Goal: Navigation & Orientation: Find specific page/section

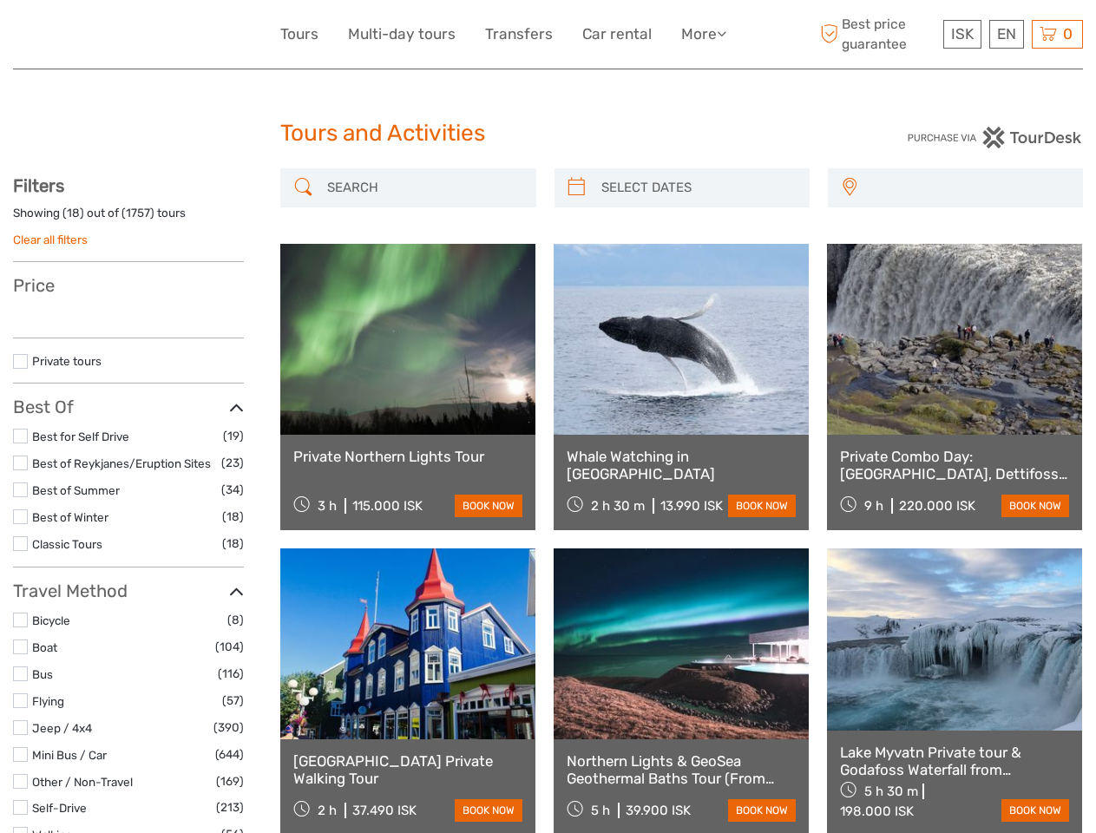
select select
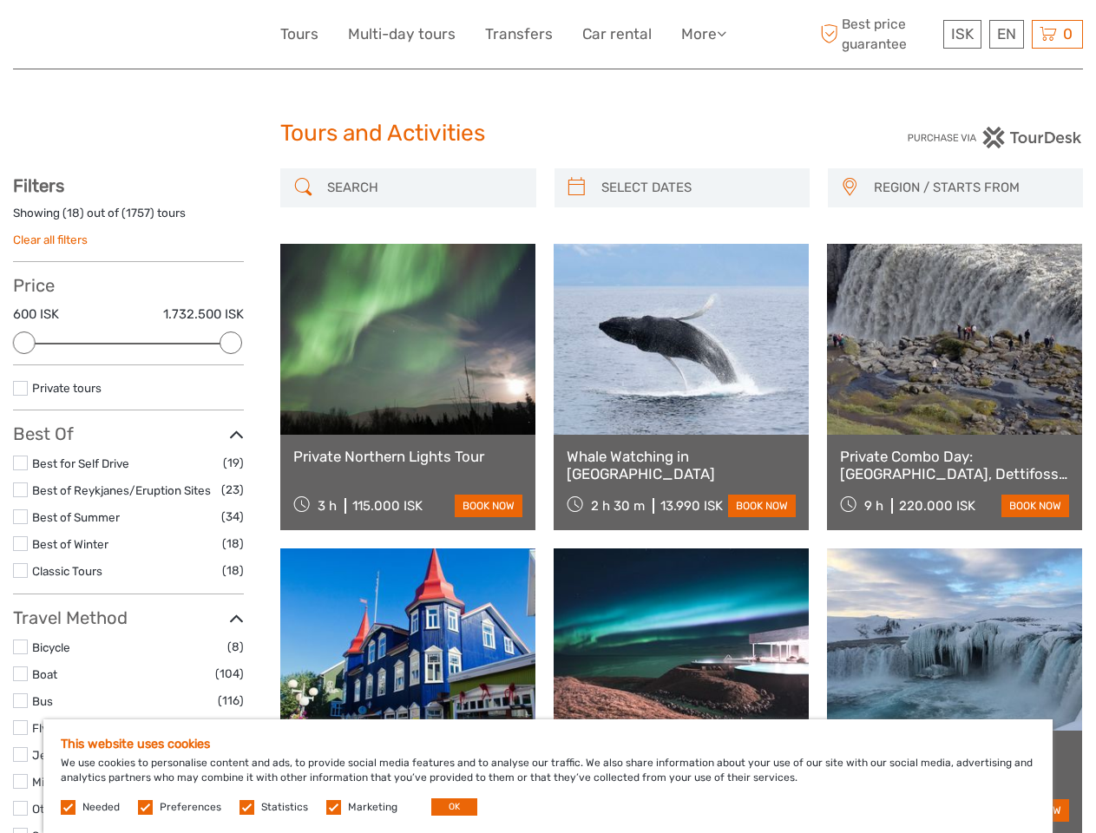
click at [702, 34] on link "More" at bounding box center [703, 34] width 45 height 25
click at [723, 33] on icon at bounding box center [721, 33] width 10 height 15
click at [961, 34] on span "ISK" at bounding box center [962, 33] width 23 height 17
click at [1005, 34] on div "EN English Español Deutsch" at bounding box center [1006, 34] width 35 height 29
click at [1056, 34] on div "0 Items Total 0 ISK Checkout The shopping cart is empty." at bounding box center [1056, 34] width 51 height 29
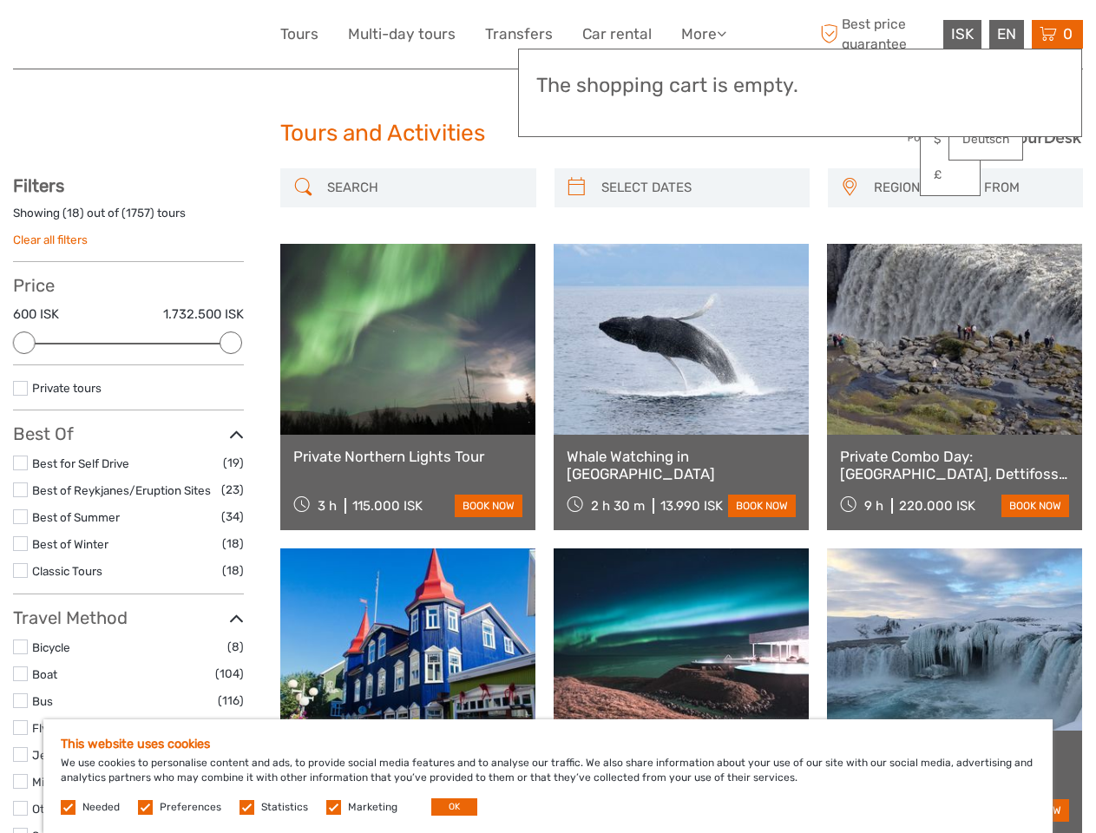
click at [24, 343] on div at bounding box center [24, 342] width 23 height 23
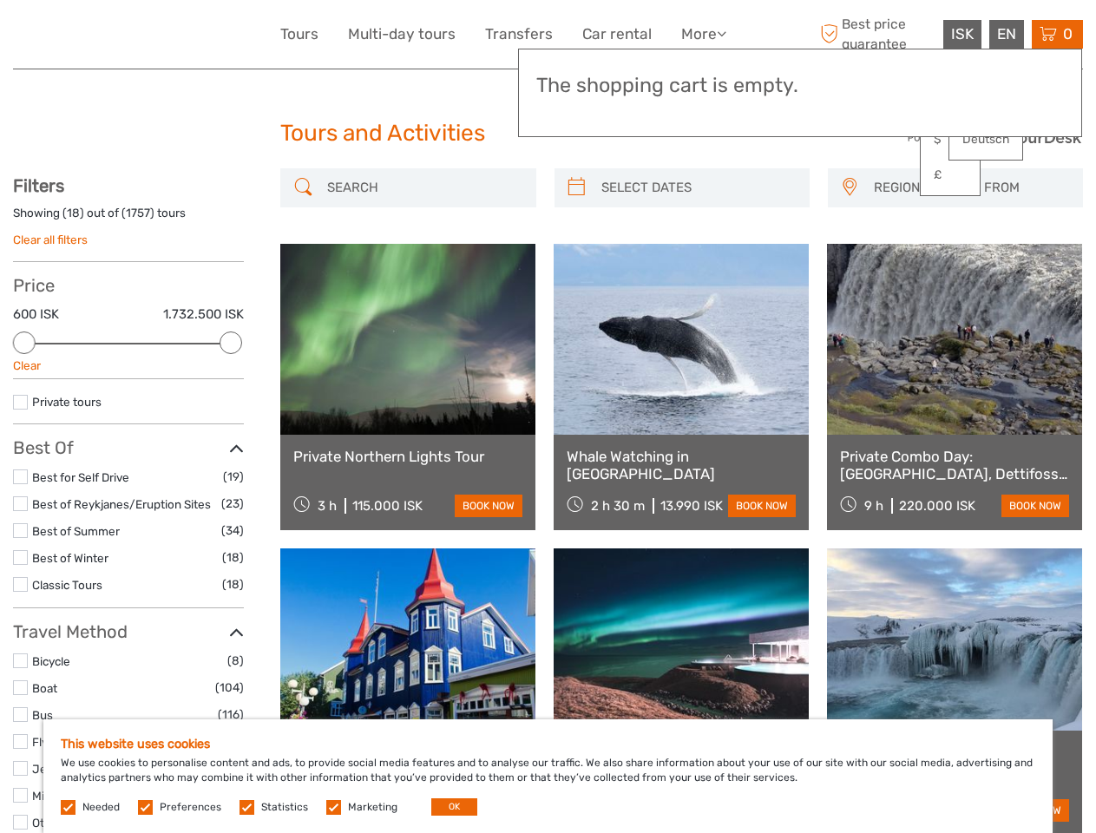
scroll to position [94, 0]
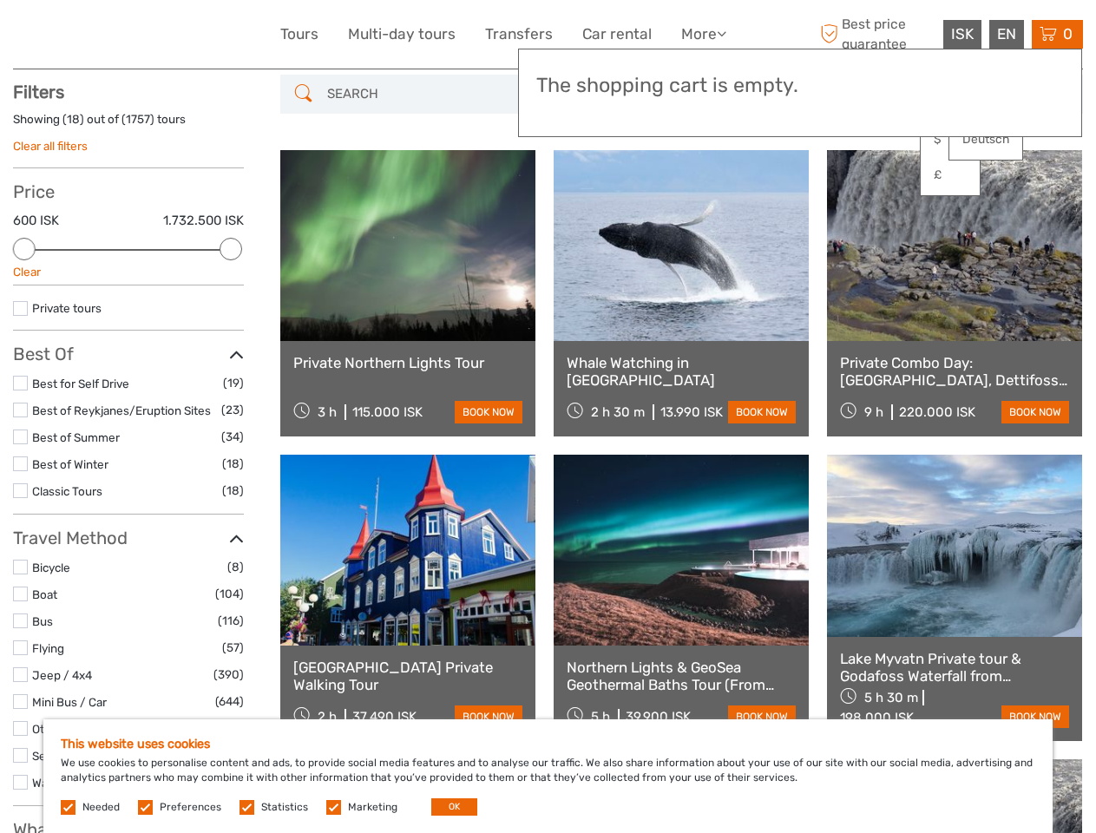
click at [576, 187] on link at bounding box center [680, 245] width 255 height 191
